Goal: Task Accomplishment & Management: Manage account settings

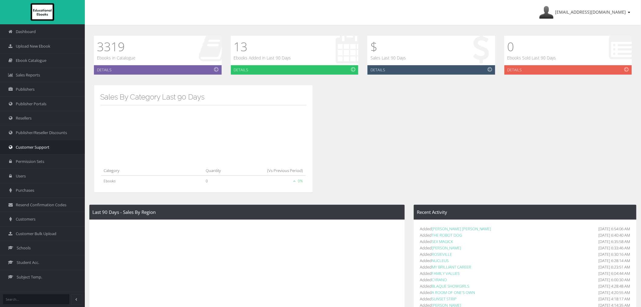
click at [31, 147] on span "Customer Support" at bounding box center [33, 147] width 34 height 6
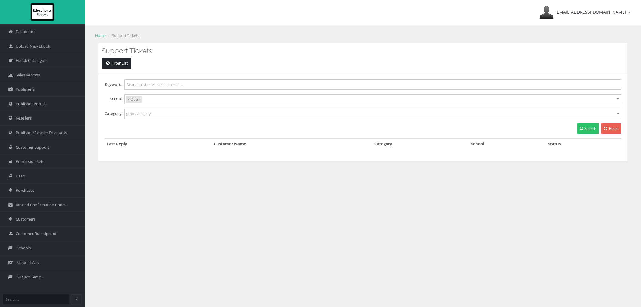
select select
click at [26, 249] on span "Schools" at bounding box center [24, 248] width 14 height 6
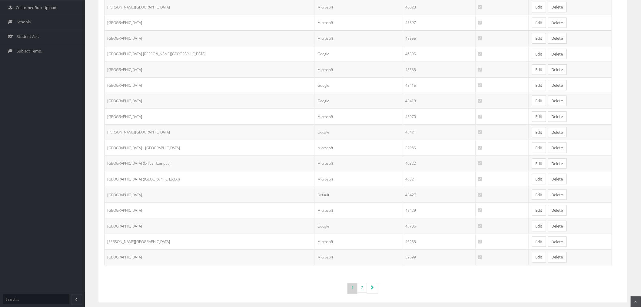
scroll to position [233, 0]
click at [367, 282] on link "Page navigation" at bounding box center [373, 283] width 12 height 11
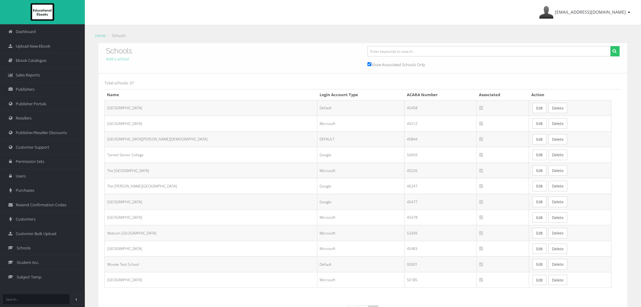
click at [533, 124] on link "Edit" at bounding box center [540, 123] width 14 height 11
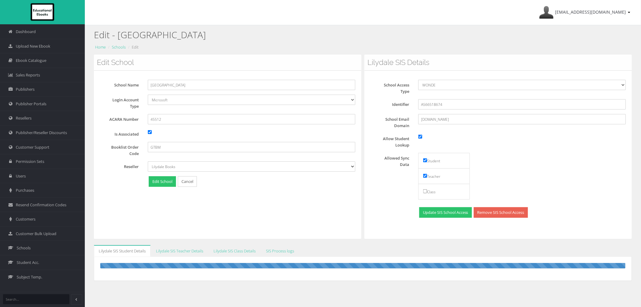
click at [323, 228] on div "Edit School School Name [GEOGRAPHIC_DATA] Login Account Type Default Google Mic…" at bounding box center [228, 147] width 268 height 184
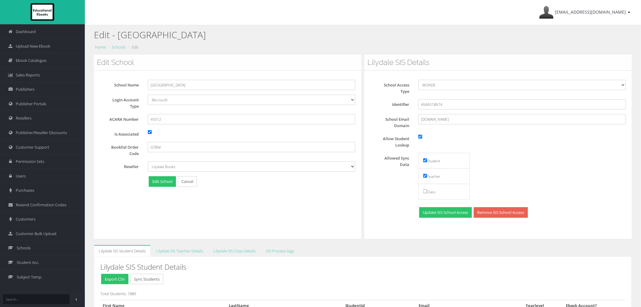
scroll to position [168, 0]
